Goal: Find specific page/section

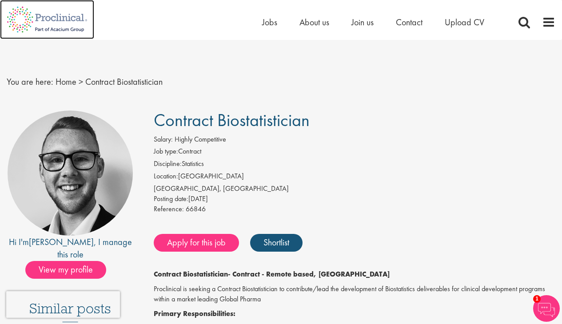
click at [54, 15] on img at bounding box center [47, 19] width 94 height 39
